Goal: Transaction & Acquisition: Book appointment/travel/reservation

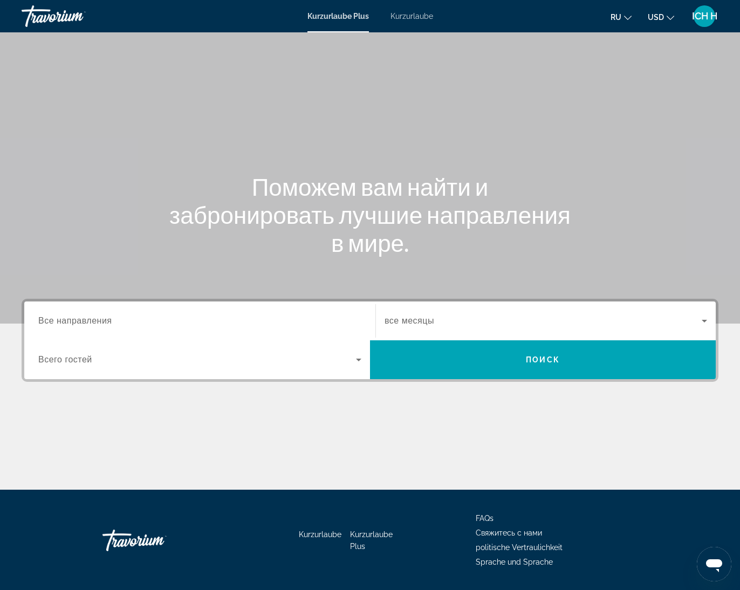
click at [409, 22] on div "Kurzurlaube Plus Kurzurlaube ru English Español Français Italiano Português рус…" at bounding box center [370, 16] width 740 height 28
click at [410, 16] on font "Kurzurlaube" at bounding box center [412, 16] width 43 height 9
